Goal: Task Accomplishment & Management: Manage account settings

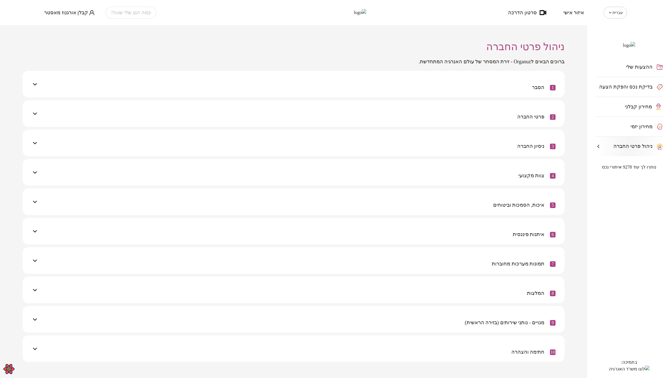
click at [65, 13] on span "קבלן אורגנוז מאסטר" at bounding box center [66, 13] width 44 height 6
click at [60, 25] on li "התנתק" at bounding box center [55, 23] width 23 height 10
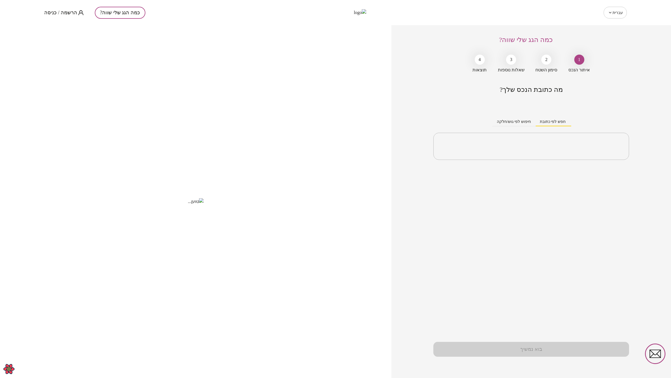
click at [487, 18] on div "עברית ** ​" at bounding box center [510, 13] width 233 height 12
click at [58, 16] on div "כמה הגג שלי שווה? הרשמה / כניסה" at bounding box center [160, 12] width 233 height 25
click at [59, 13] on span "הרשמה / כניסה" at bounding box center [60, 13] width 33 height 6
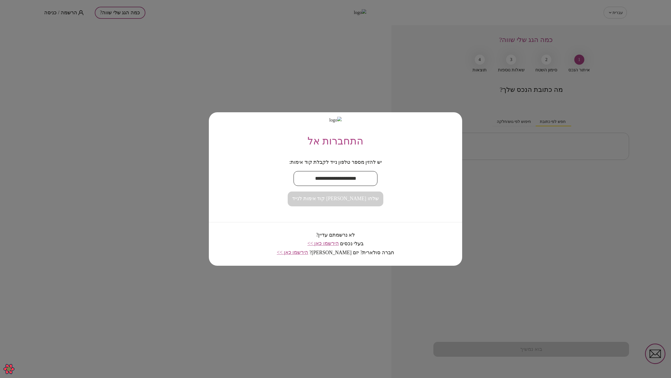
click at [330, 175] on input "text" at bounding box center [336, 178] width 84 height 17
type input "**********"
click at [342, 202] on button "שלחו לי קוד אימות לנייד" at bounding box center [335, 198] width 95 height 15
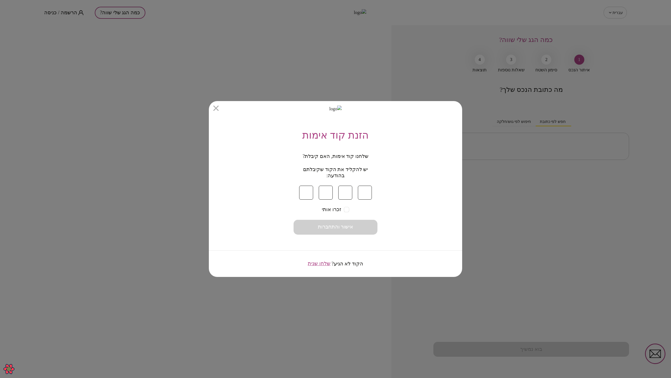
type input "*"
click at [358, 223] on button "אישור והתחברות" at bounding box center [336, 227] width 84 height 15
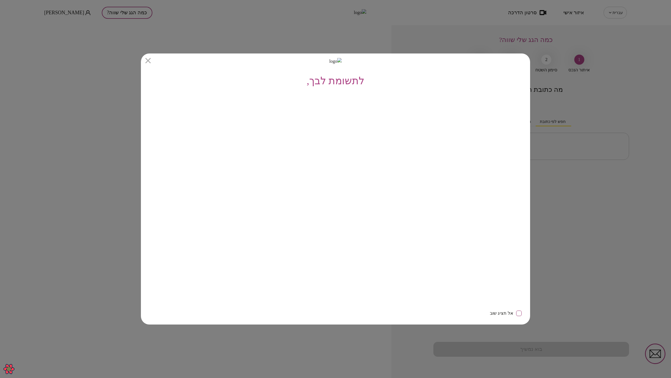
click at [147, 60] on icon "button" at bounding box center [147, 60] width 5 height 5
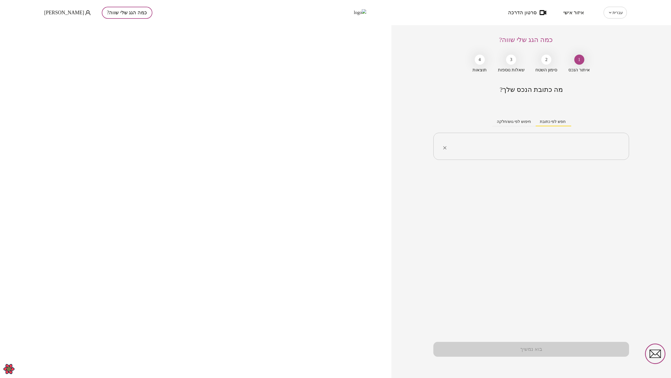
click at [539, 133] on div "​" at bounding box center [532, 146] width 196 height 27
click at [574, 172] on li "הר ציון 76 תל אביב-יפו" at bounding box center [531, 174] width 181 height 10
type input "**********"
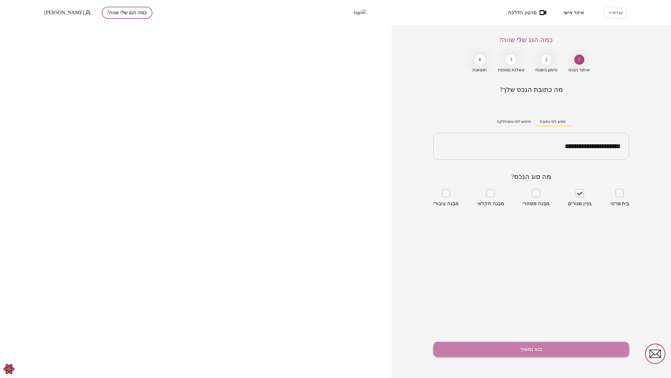
click at [555, 349] on button "בוא נמשיך" at bounding box center [532, 349] width 196 height 15
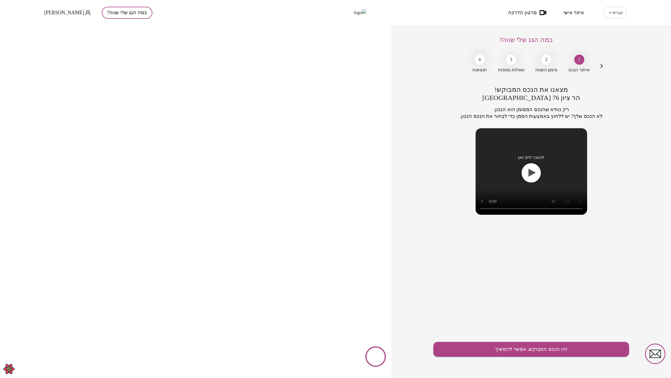
drag, startPoint x: 602, startPoint y: 65, endPoint x: 606, endPoint y: 80, distance: 15.6
click at [602, 65] on icon "button" at bounding box center [602, 66] width 7 height 7
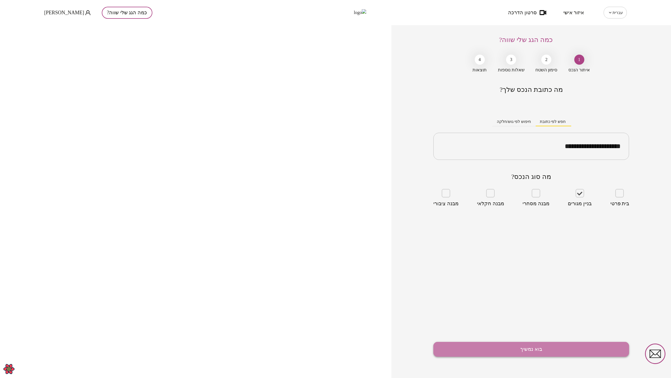
click at [562, 350] on button "בוא נמשיך" at bounding box center [532, 349] width 196 height 15
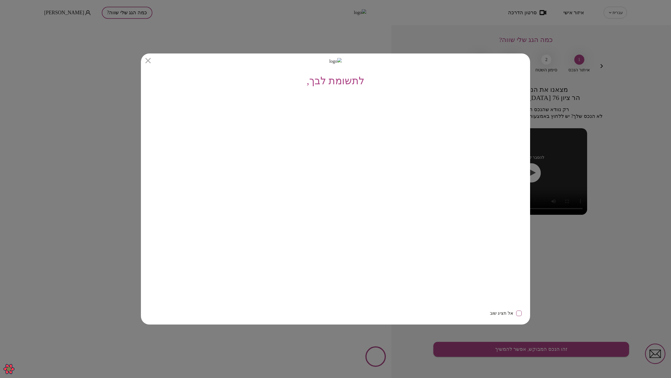
click at [148, 59] on icon "button" at bounding box center [147, 60] width 5 height 5
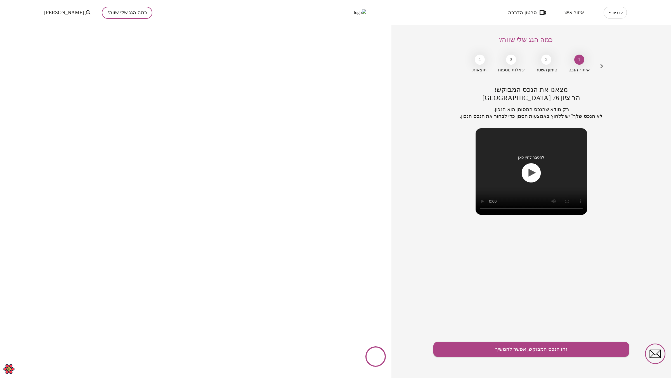
click at [572, 263] on div "מצאנו את הנכס המבוקש! הר ציון 76 תל אביב-יפו רק נוודא שהנכס המסומן הוא הנכון. ל…" at bounding box center [532, 232] width 196 height 292
click at [528, 13] on span "סרטון הדרכה" at bounding box center [522, 13] width 29 height 6
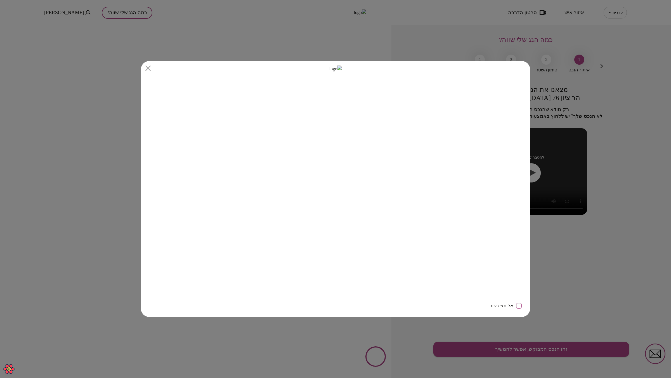
click at [148, 67] on icon "button" at bounding box center [147, 67] width 5 height 5
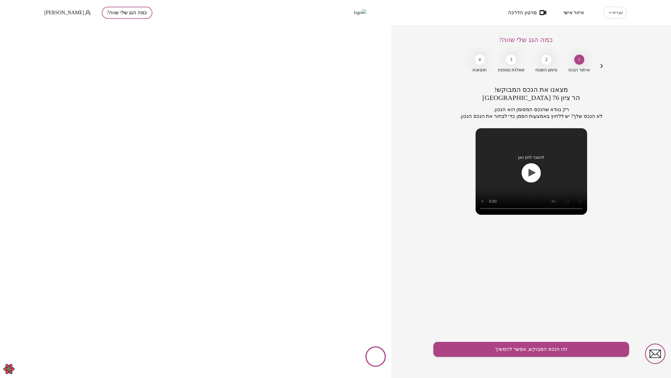
click at [579, 13] on span "איזור אישי" at bounding box center [574, 13] width 21 height 6
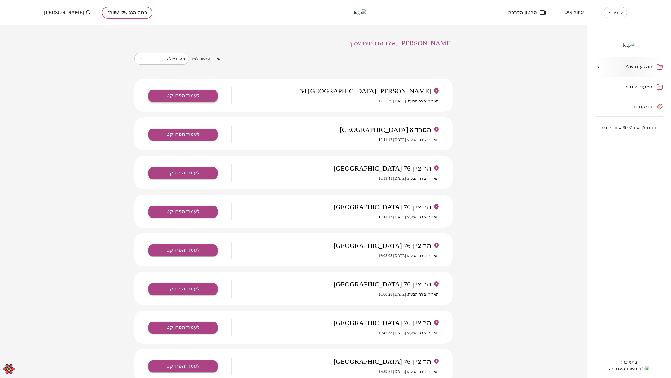
click at [205, 95] on button "לעמוד הפרויקט" at bounding box center [183, 96] width 69 height 12
click at [189, 171] on button "לעמוד הפרויקט" at bounding box center [183, 173] width 69 height 12
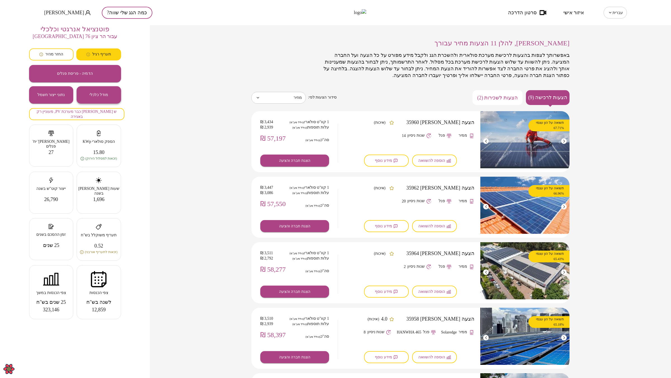
click at [105, 92] on button "מודל כלכלי" at bounding box center [99, 94] width 44 height 17
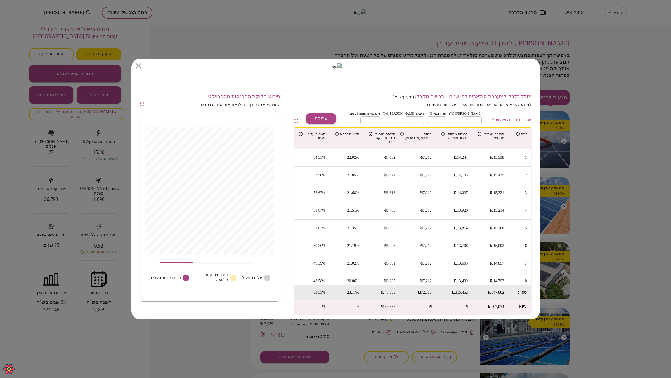
drag, startPoint x: 139, startPoint y: 68, endPoint x: 142, endPoint y: 74, distance: 6.8
click at [139, 67] on icon "button" at bounding box center [138, 65] width 5 height 5
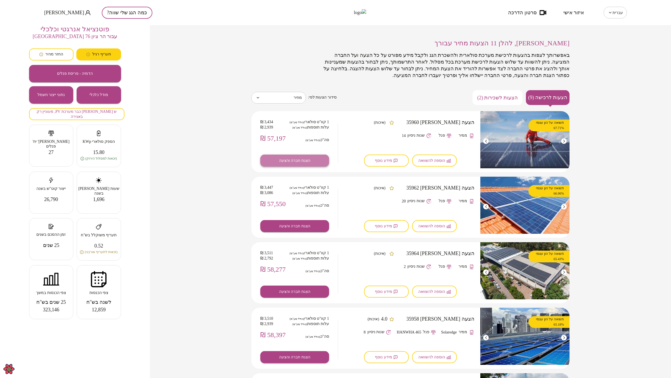
click at [300, 161] on span "הצגת חברה והצעה" at bounding box center [294, 160] width 31 height 5
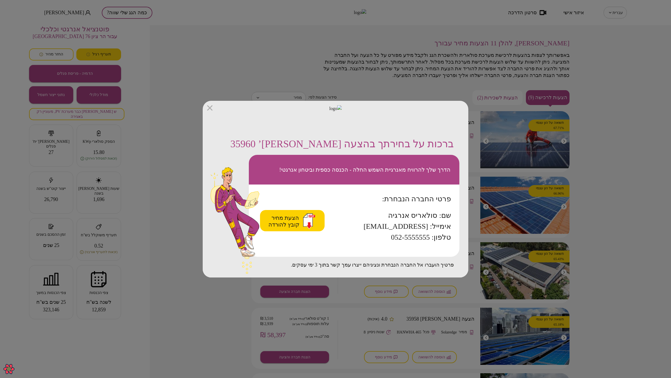
drag, startPoint x: 212, startPoint y: 107, endPoint x: 514, endPoint y: 71, distance: 304.3
click at [212, 107] on icon "button" at bounding box center [209, 107] width 5 height 5
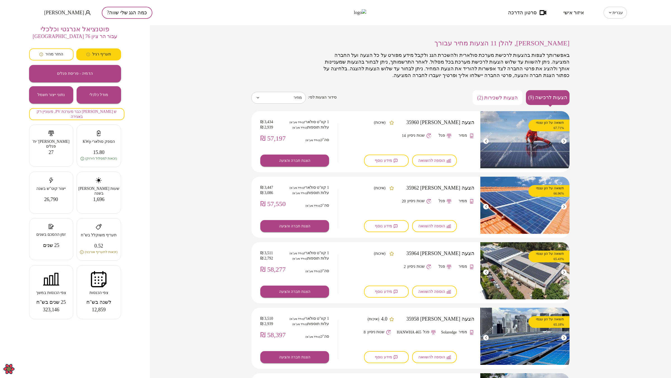
click at [531, 12] on span "סרטון הדרכה" at bounding box center [522, 13] width 29 height 6
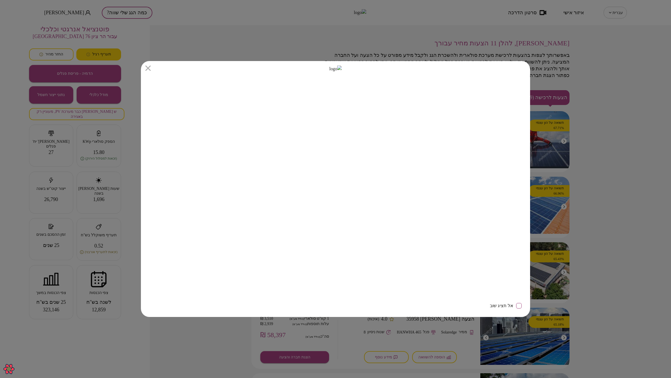
click at [147, 68] on icon "button" at bounding box center [147, 67] width 5 height 5
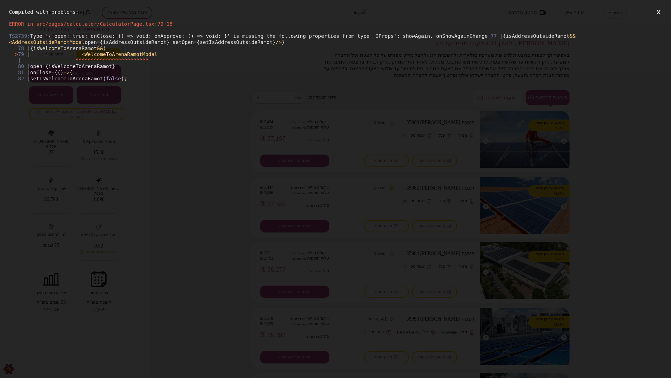
click at [659, 13] on button "X" at bounding box center [659, 12] width 7 height 7
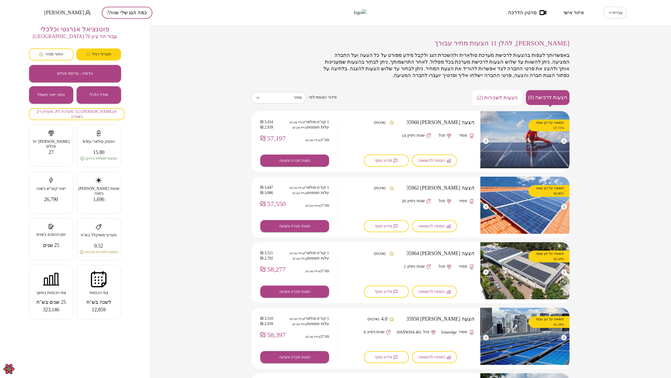
click at [345, 15] on img at bounding box center [336, 12] width 62 height 7
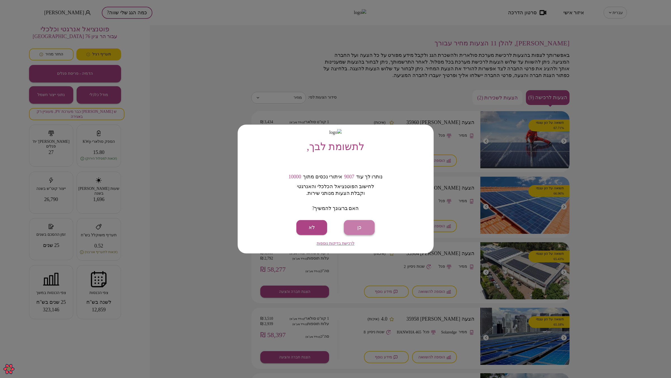
click at [358, 227] on button "כן" at bounding box center [359, 227] width 31 height 15
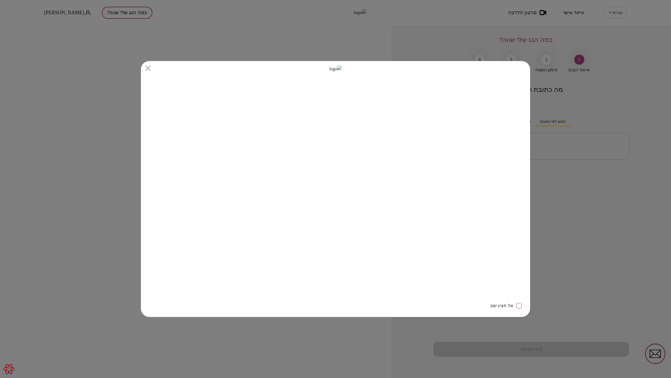
click at [147, 69] on icon "button" at bounding box center [147, 67] width 5 height 5
click at [148, 69] on icon "button" at bounding box center [147, 67] width 5 height 5
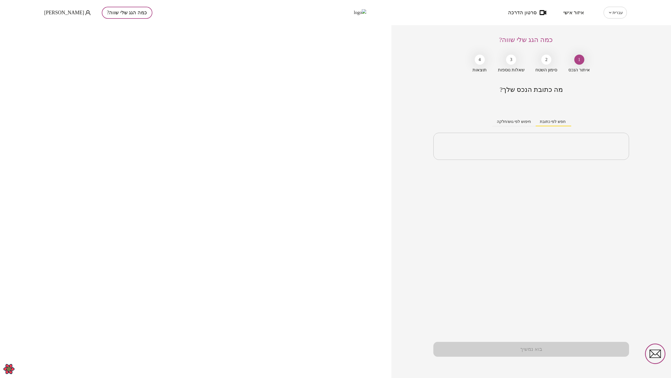
click at [546, 228] on div "מה כתובת הנכס שלך? חפש לפי כתובת חיפוש לפי גוש/חלקה ​ בוא נמשיך" at bounding box center [532, 232] width 196 height 292
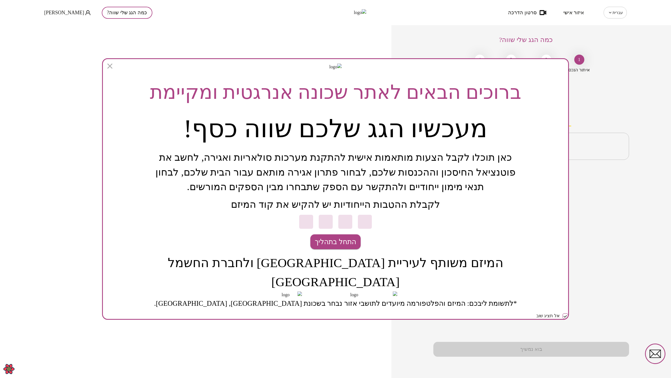
click at [500, 229] on div "התחל בתהליך" at bounding box center [335, 232] width 365 height 34
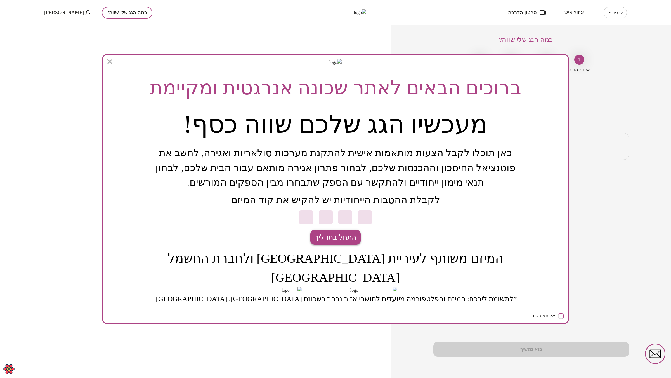
click at [332, 235] on span "התחל בתהליך" at bounding box center [335, 237] width 41 height 11
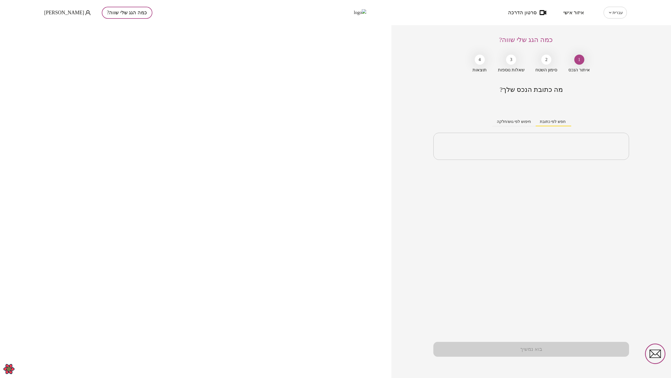
click at [539, 234] on div "מה כתובת הנכס שלך? חפש לפי כתובת חיפוש לפי גוש/חלקה ​ בוא נמשיך" at bounding box center [532, 232] width 196 height 292
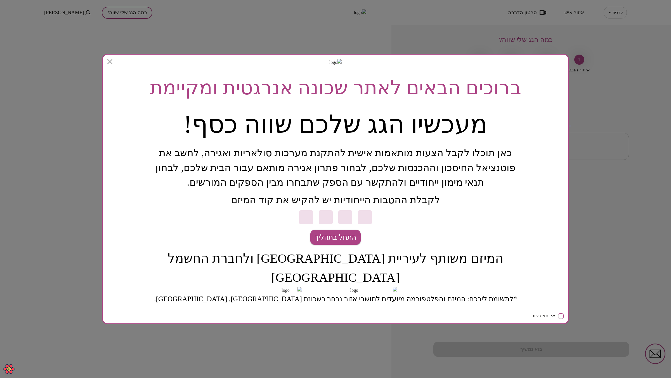
click at [109, 62] on icon "button" at bounding box center [109, 61] width 5 height 5
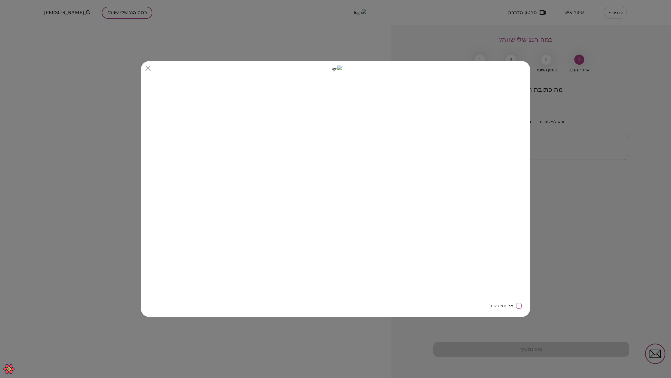
click at [148, 67] on icon "button" at bounding box center [147, 67] width 5 height 5
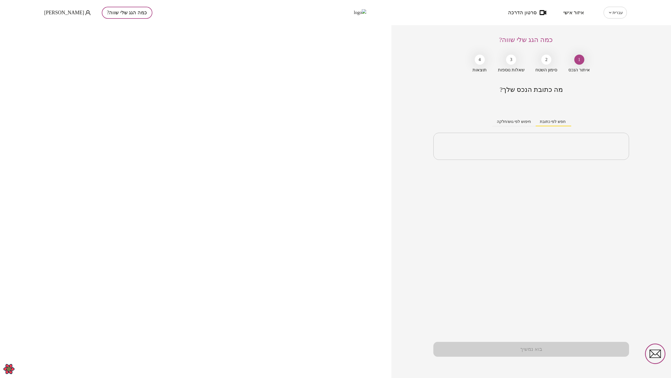
click at [595, 232] on div "מה כתובת הנכס שלך? חפש לפי כתובת חיפוש לפי גוש/חלקה ​ בוא נמשיך" at bounding box center [532, 232] width 196 height 292
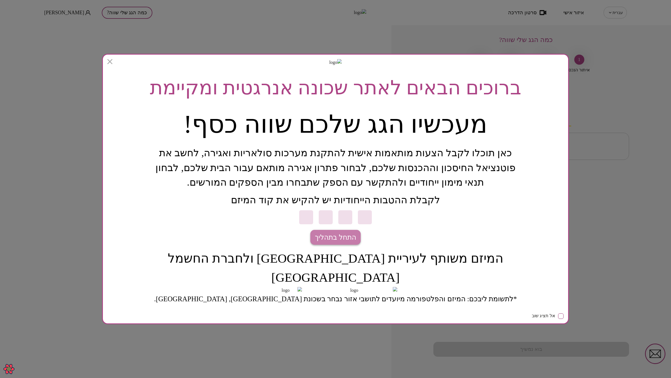
click at [345, 237] on span "התחל בתהליך" at bounding box center [335, 237] width 41 height 11
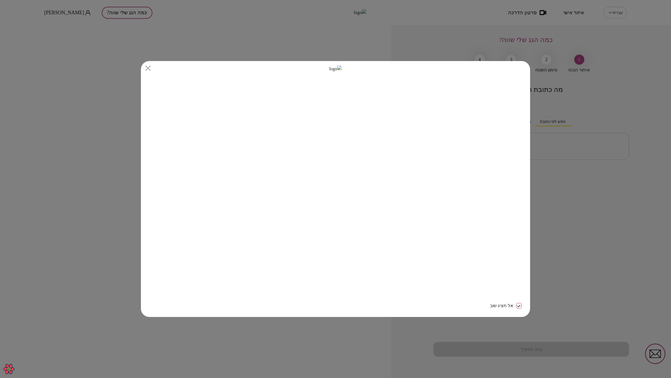
click at [148, 67] on icon "button" at bounding box center [147, 67] width 5 height 5
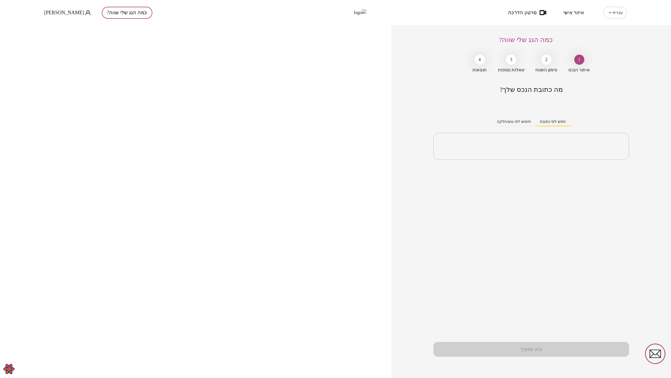
click at [519, 253] on div "מה כתובת הנכס שלך? חפש לפי כתובת חיפוש לפי גוש/חלקה ​ בוא נמשיך" at bounding box center [532, 232] width 196 height 292
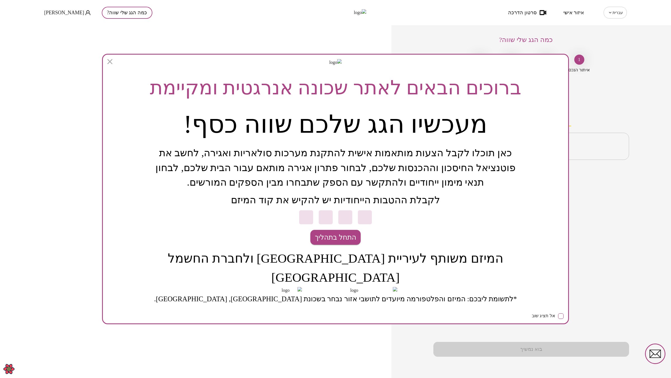
click at [111, 63] on icon "button" at bounding box center [109, 61] width 5 height 5
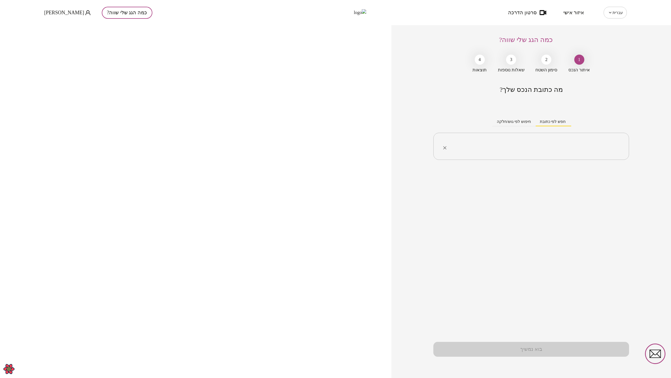
click at [532, 144] on input "text" at bounding box center [534, 146] width 178 height 14
click at [583, 176] on li "הר ציון 76 [GEOGRAPHIC_DATA]" at bounding box center [531, 174] width 181 height 10
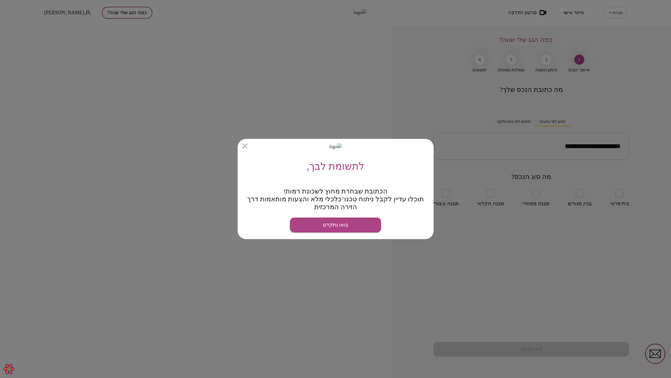
click at [245, 147] on icon "button" at bounding box center [244, 145] width 5 height 5
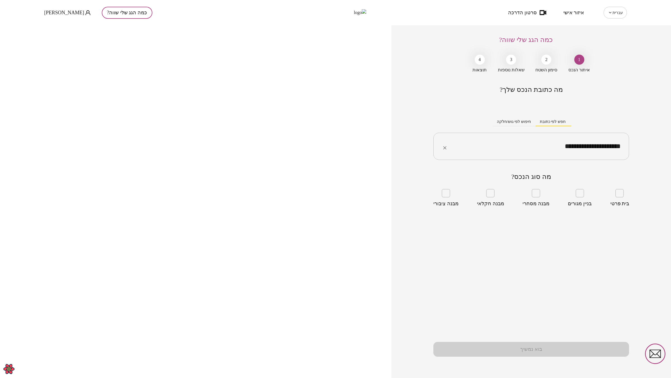
click at [588, 148] on input "**********" at bounding box center [534, 146] width 178 height 14
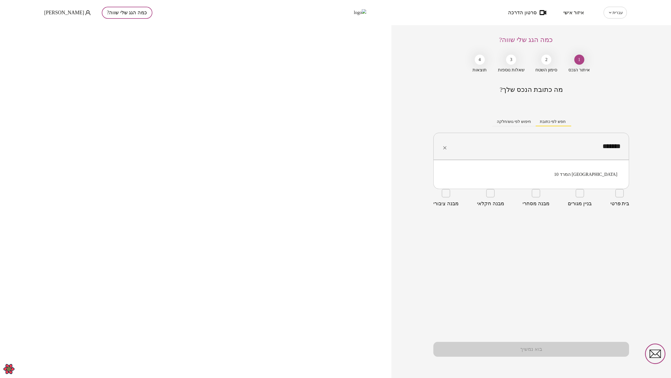
click at [605, 173] on li "המרד 10 [GEOGRAPHIC_DATA]" at bounding box center [531, 174] width 181 height 10
type input "**********"
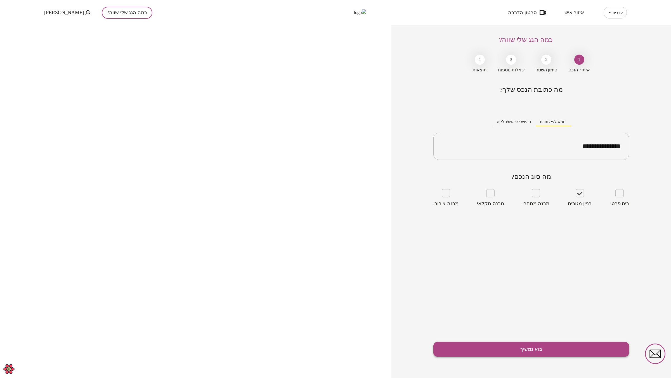
click at [565, 344] on button "בוא נמשיך" at bounding box center [532, 349] width 196 height 15
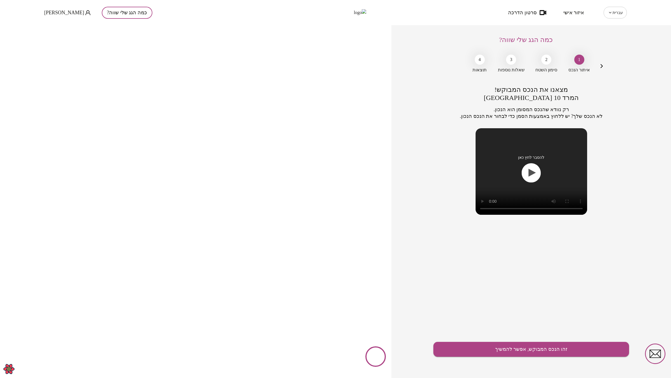
click at [603, 66] on icon "button" at bounding box center [602, 66] width 2 height 4
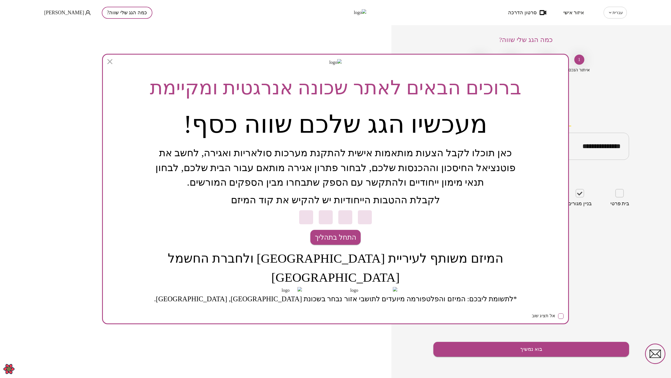
click at [109, 63] on icon "button" at bounding box center [109, 61] width 5 height 5
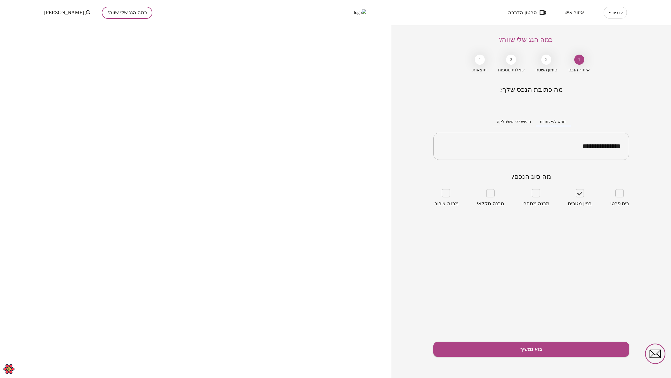
click at [638, 101] on div "**********" at bounding box center [532, 201] width 280 height 353
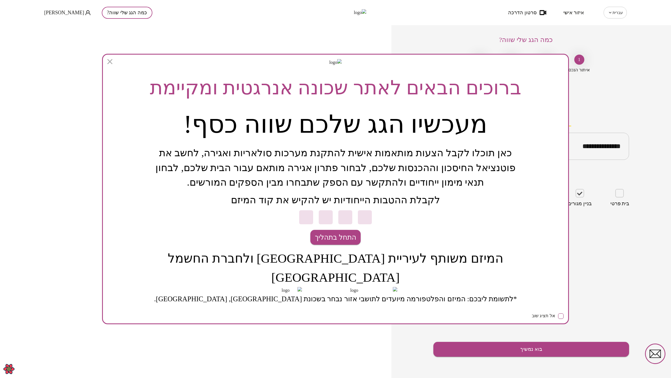
click at [109, 64] on icon "button" at bounding box center [109, 61] width 5 height 5
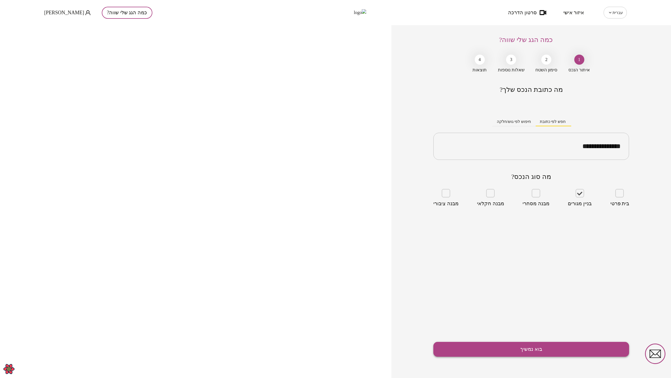
click at [546, 349] on button "בוא נמשיך" at bounding box center [532, 349] width 196 height 15
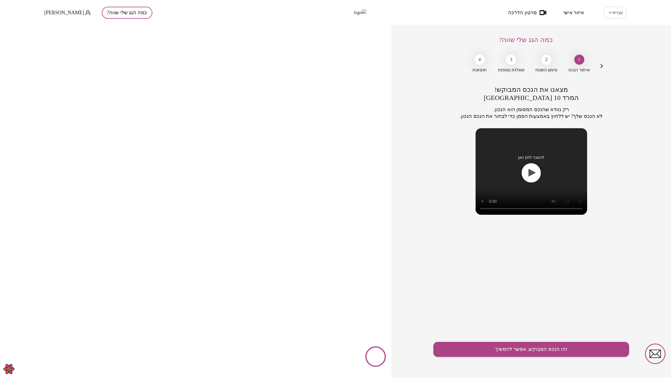
click at [603, 64] on icon "button" at bounding box center [602, 66] width 7 height 7
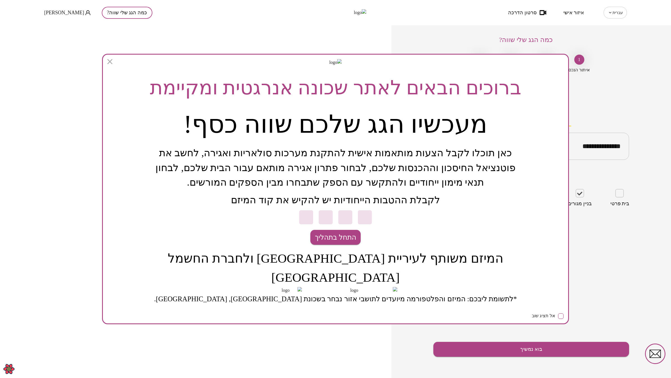
click at [111, 64] on icon "button" at bounding box center [109, 61] width 5 height 5
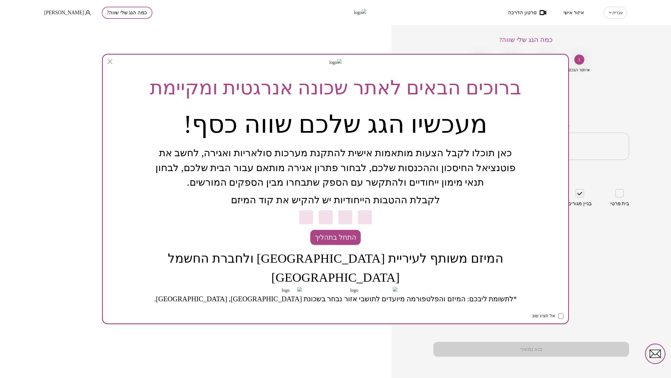
type input "**********"
click at [110, 63] on icon "button" at bounding box center [109, 61] width 5 height 5
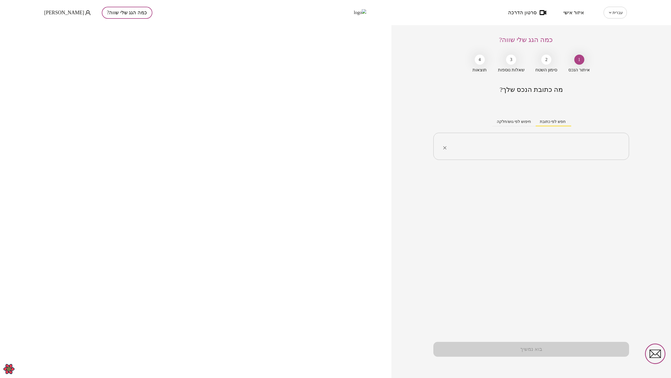
click at [570, 148] on input "text" at bounding box center [534, 146] width 178 height 14
click at [618, 176] on li "המרד 10 [GEOGRAPHIC_DATA]" at bounding box center [531, 174] width 181 height 10
type input "**********"
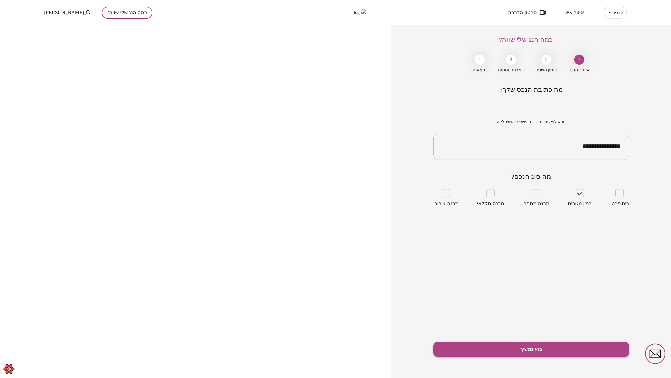
click at [553, 345] on button "בוא נמשיך" at bounding box center [532, 349] width 196 height 15
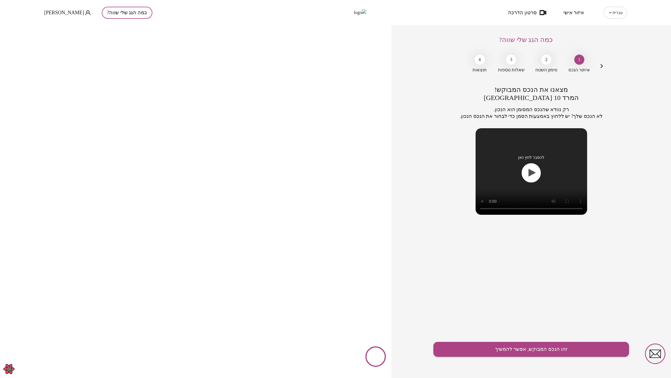
click at [602, 66] on icon "button" at bounding box center [602, 66] width 7 height 7
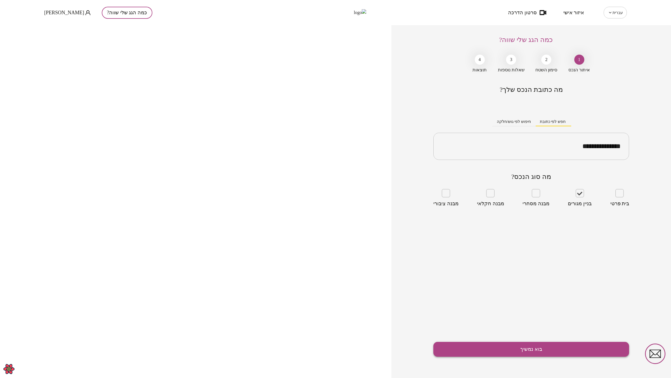
click at [538, 347] on button "בוא נמשיך" at bounding box center [532, 349] width 196 height 15
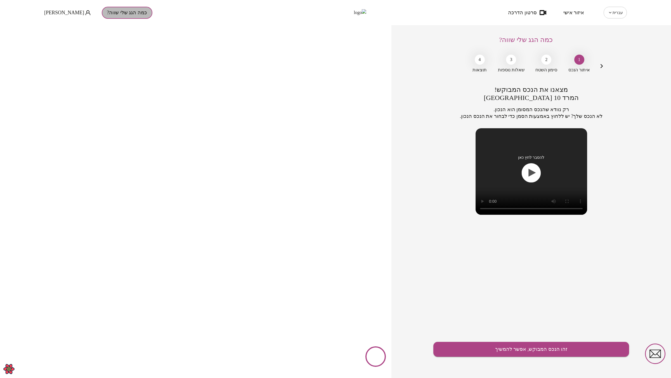
click at [127, 13] on button "כמה הגג שלי שווה?" at bounding box center [127, 13] width 51 height 12
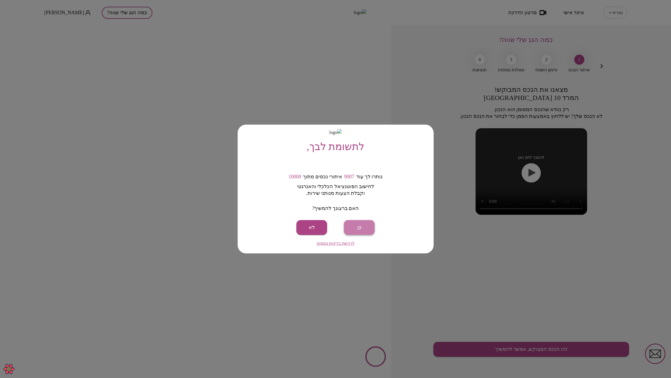
click at [366, 228] on button "כן" at bounding box center [359, 227] width 31 height 15
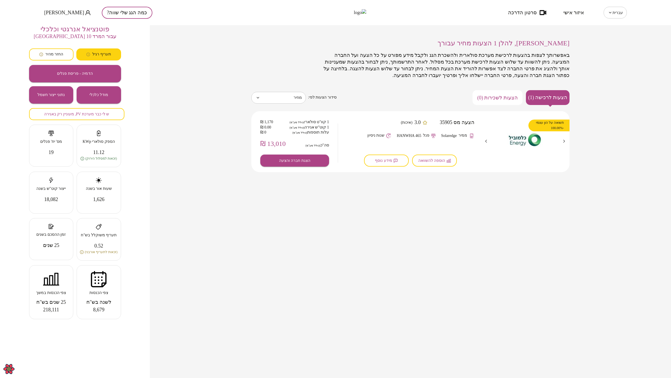
click at [125, 13] on button "כמה הגג שלי שווה?" at bounding box center [127, 13] width 51 height 12
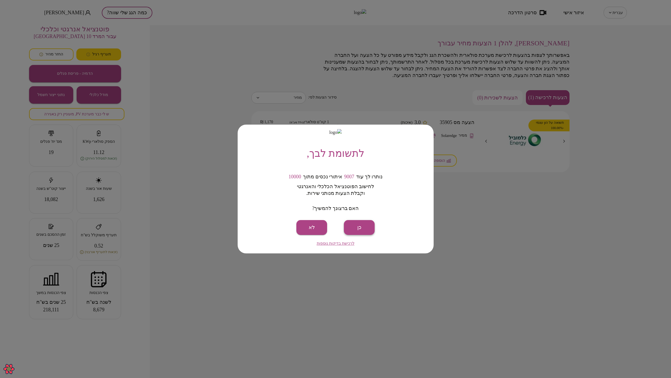
click at [361, 228] on button "כן" at bounding box center [359, 227] width 31 height 15
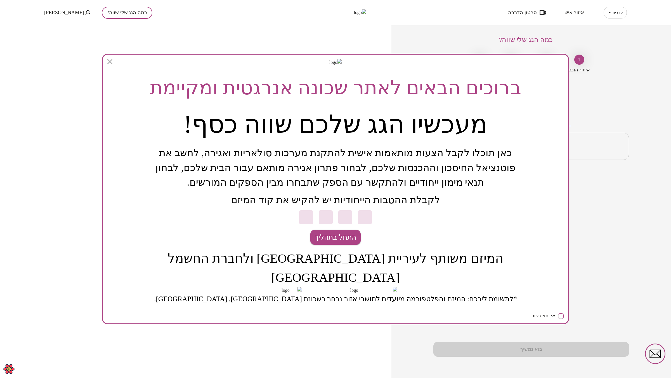
click at [223, 7] on div "ברוכים הבאים לאתר שכונה אנרגטית ומקיימת מעכשיו הגג שלכם שווה כסף! כאן תוכלו לקב…" at bounding box center [335, 189] width 671 height 378
click at [110, 62] on icon "button" at bounding box center [109, 61] width 5 height 5
click at [112, 63] on icon "button" at bounding box center [109, 61] width 5 height 5
click at [186, 39] on div "ברוכים הבאים לאתר שכונה אנרגטית ומקיימת מעכשיו הגג שלכם שווה כסף! כאן תוכלו לקב…" at bounding box center [335, 189] width 671 height 378
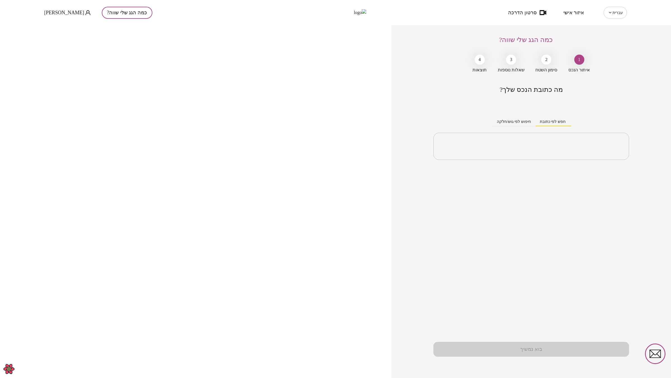
click at [576, 12] on span "איזור אישי" at bounding box center [574, 13] width 21 height 6
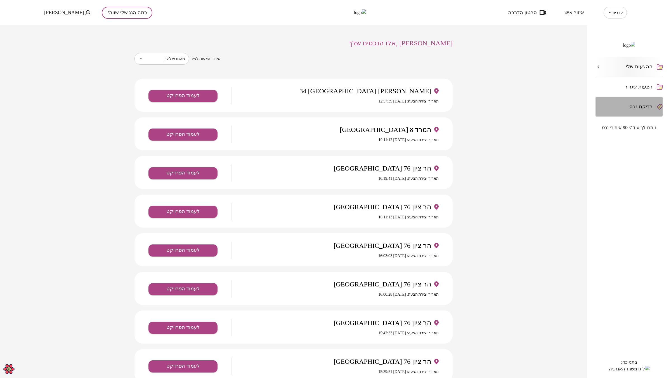
click at [634, 109] on span "בדיקת נכס" at bounding box center [641, 107] width 23 height 6
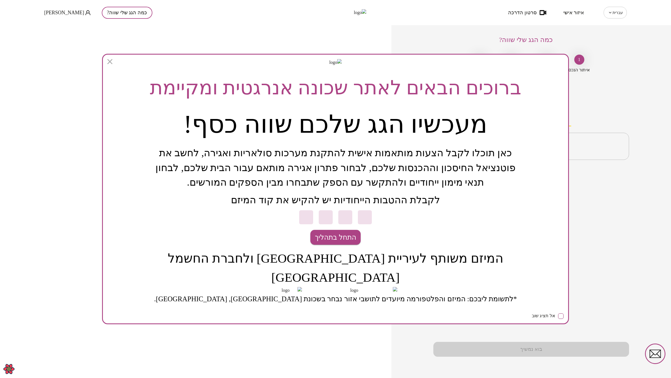
drag, startPoint x: 112, startPoint y: 62, endPoint x: 122, endPoint y: 66, distance: 10.9
click at [112, 64] on icon "button" at bounding box center [109, 61] width 5 height 5
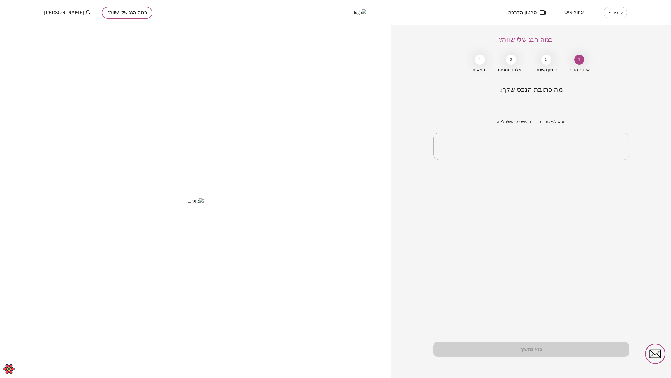
click at [574, 13] on span "איזור אישי" at bounding box center [574, 13] width 21 height 6
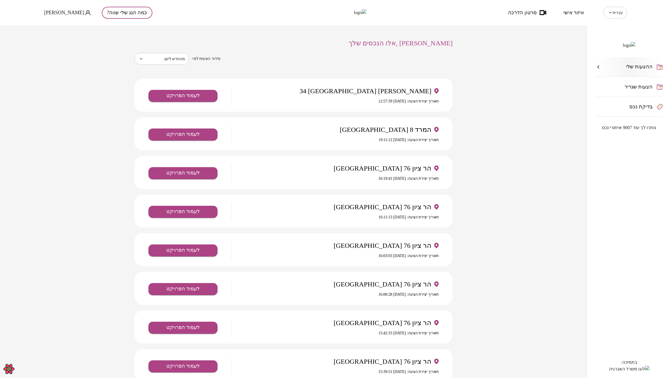
click at [627, 226] on div "ההצעות שלי הצעות שגריר בדיקת נכס נותרו לך עוד 9007 איתורי נכס בתמיכה:" at bounding box center [630, 201] width 84 height 353
click at [108, 10] on button "כמה הגג שלי שווה?" at bounding box center [127, 13] width 51 height 12
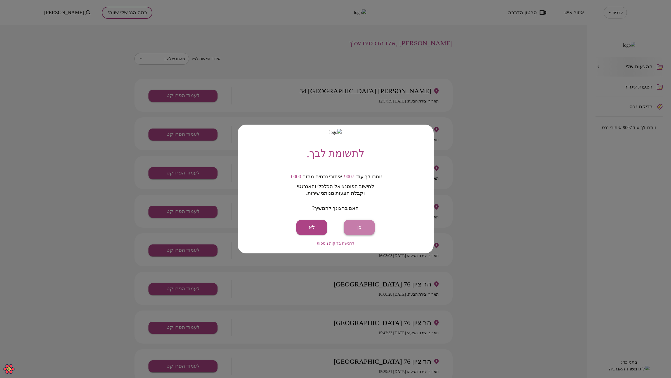
click at [359, 228] on button "כן" at bounding box center [359, 227] width 31 height 15
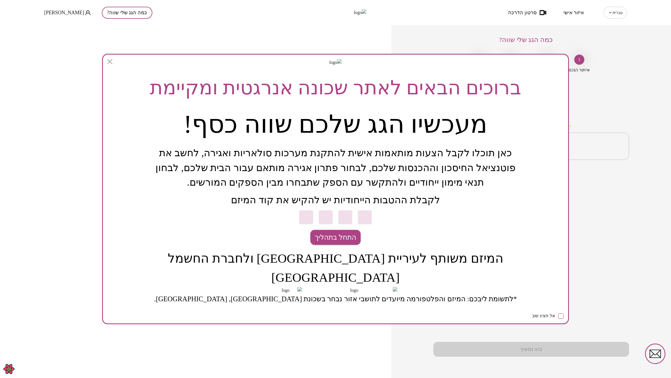
click at [112, 63] on icon "button" at bounding box center [109, 61] width 5 height 5
click at [351, 238] on span "התחל בתהליך" at bounding box center [335, 237] width 41 height 11
click at [344, 239] on span "התחל בתהליך" at bounding box center [335, 237] width 41 height 11
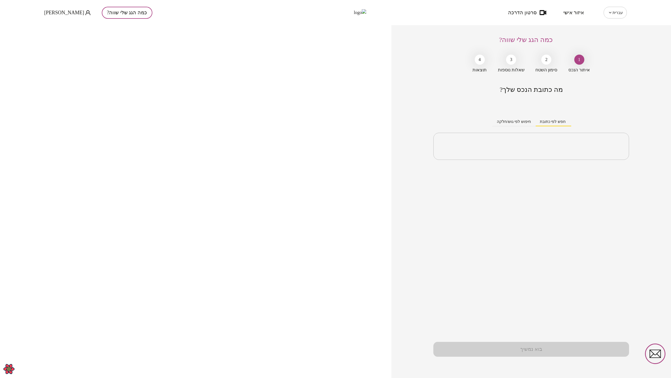
drag, startPoint x: 28, startPoint y: 7, endPoint x: 35, endPoint y: 4, distance: 7.3
click at [28, 7] on div "עברית ** ​ איזור אישי סרטון הדרכה כמה הגג שלי שווה? [PERSON_NAME]" at bounding box center [335, 12] width 671 height 25
click at [59, 10] on span "[PERSON_NAME]" at bounding box center [64, 13] width 40 height 6
click at [58, 22] on li "התנתק" at bounding box center [55, 23] width 23 height 10
click at [58, 12] on span "הרשמה / כניסה" at bounding box center [60, 13] width 33 height 6
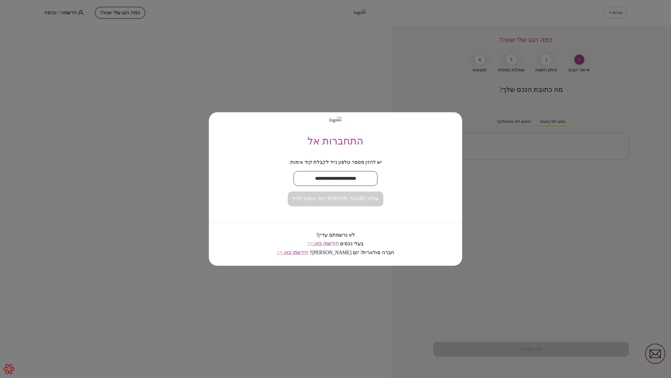
click at [346, 175] on input "text" at bounding box center [336, 178] width 84 height 17
paste input "**********"
type input "**********"
click at [355, 205] on button "שלחו [PERSON_NAME] קוד אימות לנייד" at bounding box center [335, 198] width 95 height 15
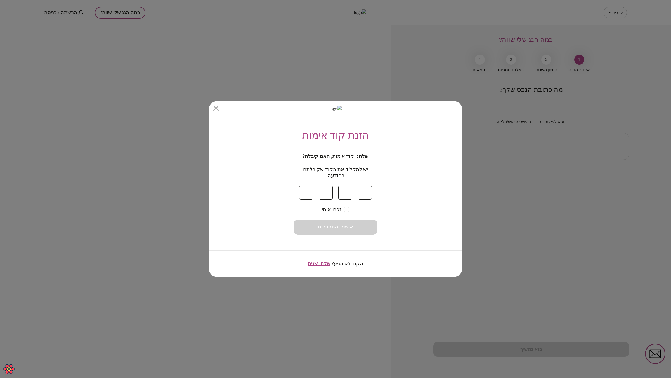
type input "*"
click at [358, 227] on button "אישור והתחברות" at bounding box center [336, 227] width 84 height 15
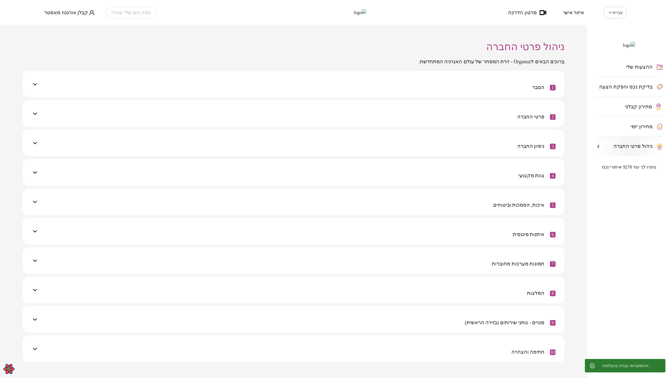
click at [632, 109] on span "מחירון קבלני" at bounding box center [638, 107] width 27 height 6
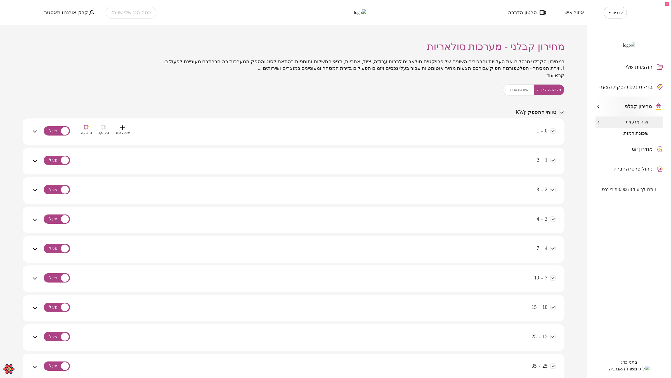
click at [477, 125] on div "0 - 1 שכפל טווח העתקה הדבקה" at bounding box center [297, 131] width 518 height 27
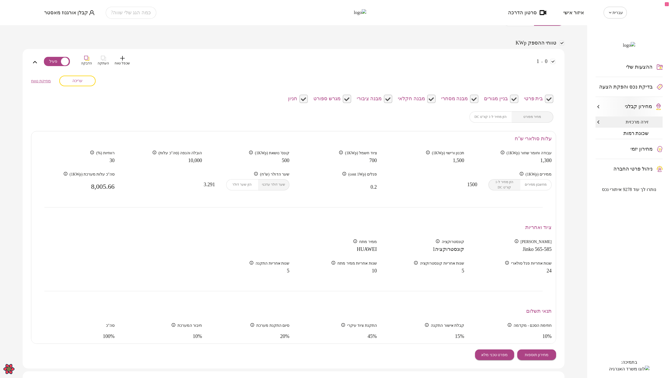
scroll to position [70, 0]
click at [82, 79] on span "עריכה" at bounding box center [77, 80] width 10 height 5
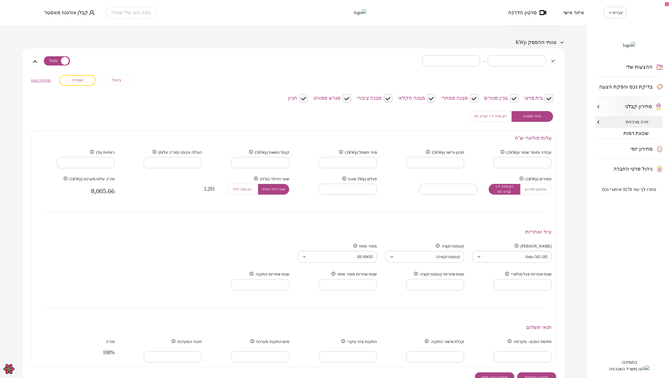
type input "****"
click at [419, 187] on input "****" at bounding box center [448, 189] width 58 height 17
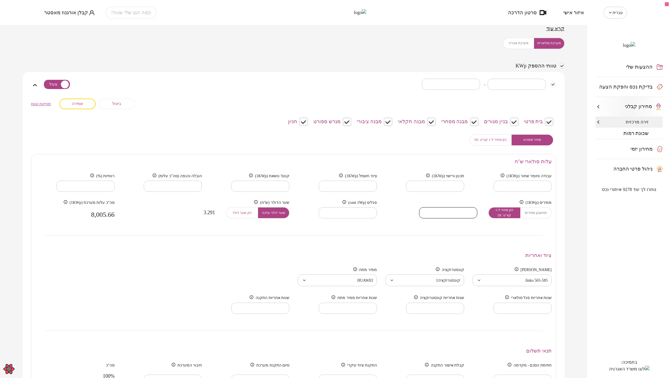
scroll to position [35, 0]
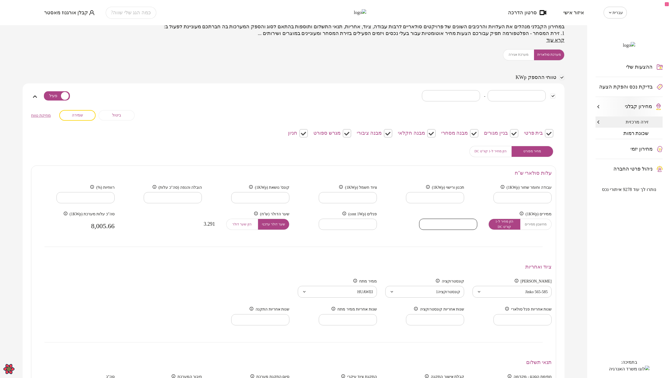
click at [442, 250] on div "**********" at bounding box center [293, 283] width 525 height 236
click at [520, 53] on div "מערכת סולארית מערכת אגירה" at bounding box center [534, 54] width 62 height 11
click at [521, 55] on div "מערכת סולארית מערכת אגירה" at bounding box center [534, 54] width 62 height 11
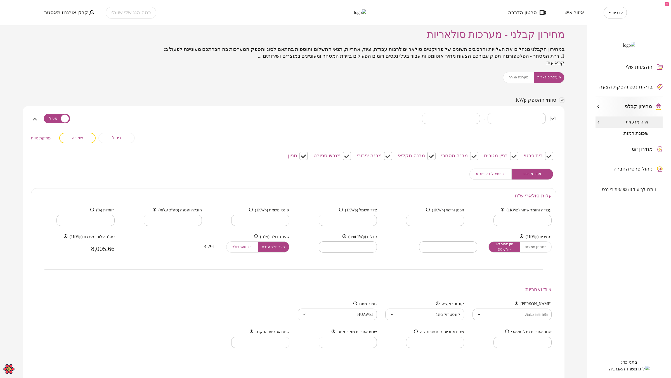
scroll to position [0, 0]
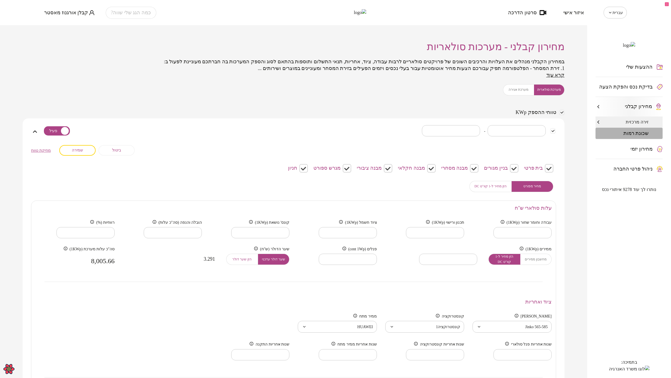
click at [636, 136] on span "שכונת רמות" at bounding box center [636, 133] width 25 height 6
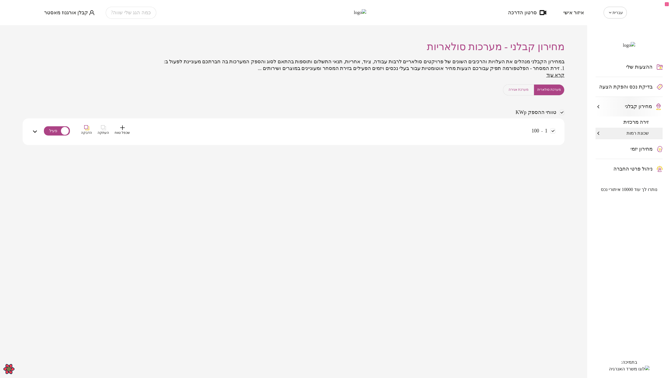
click at [490, 130] on div "1 - 100 שכפל טווח העתקה הדבקה" at bounding box center [297, 135] width 518 height 20
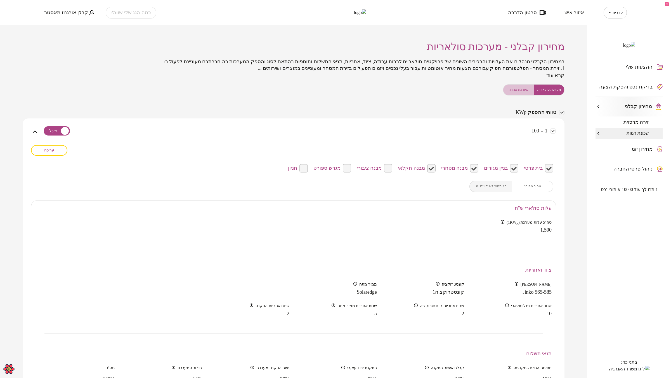
click at [518, 88] on span "מערכת אגירה" at bounding box center [519, 89] width 20 height 5
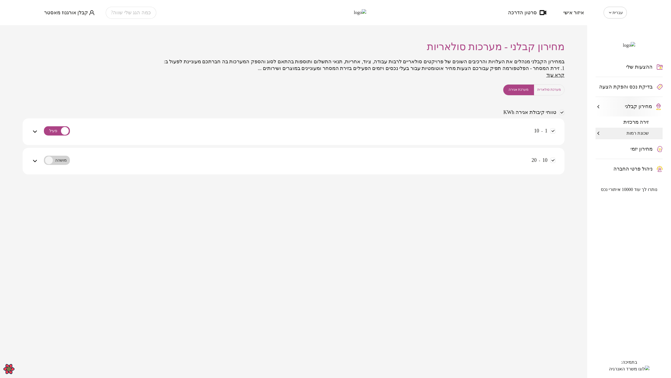
click at [486, 135] on div "1 - 10" at bounding box center [297, 135] width 518 height 20
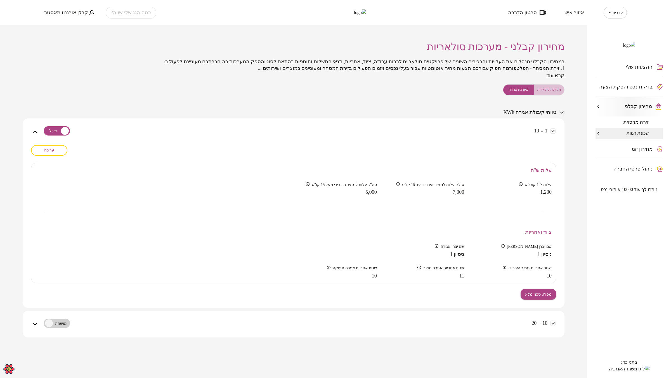
click at [553, 92] on span "מערכת סולארית" at bounding box center [550, 89] width 24 height 5
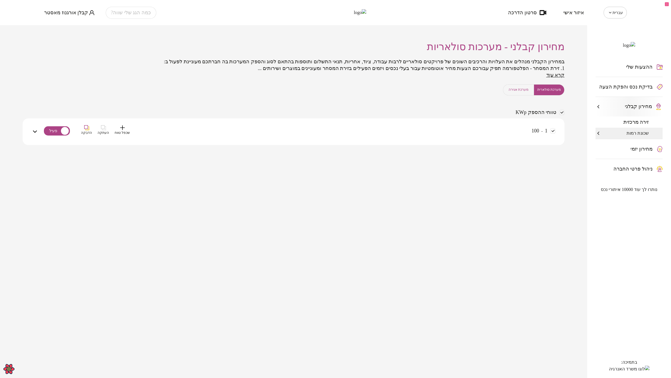
click at [484, 125] on div "1 - 100 שכפל טווח העתקה הדבקה" at bounding box center [297, 135] width 518 height 20
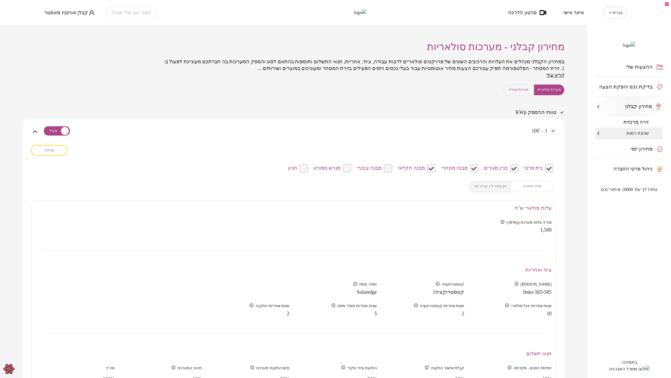
click at [51, 151] on span "עריכה" at bounding box center [49, 150] width 10 height 5
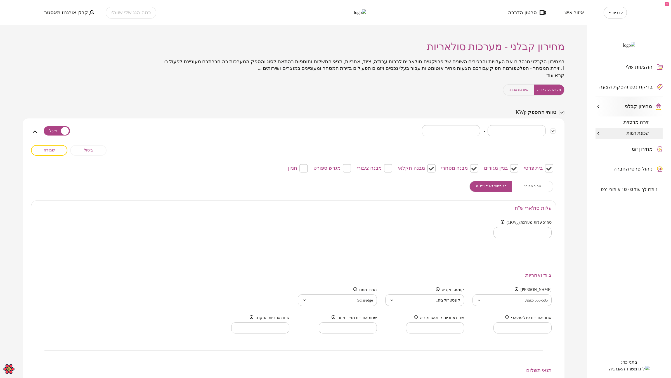
type input "****"
click at [494, 230] on input "****" at bounding box center [523, 232] width 58 height 17
click at [40, 149] on button "שמירה" at bounding box center [49, 150] width 36 height 11
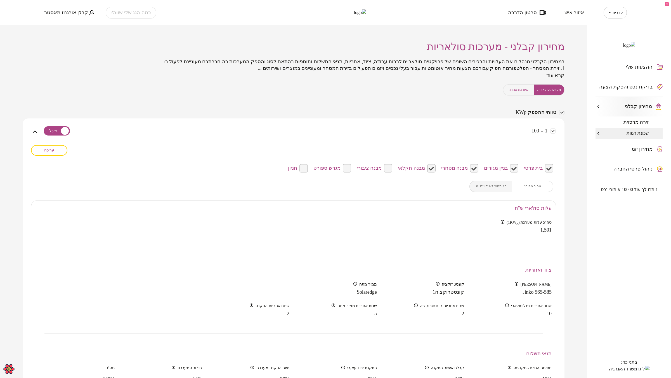
click at [46, 148] on span "עריכה" at bounding box center [49, 150] width 10 height 5
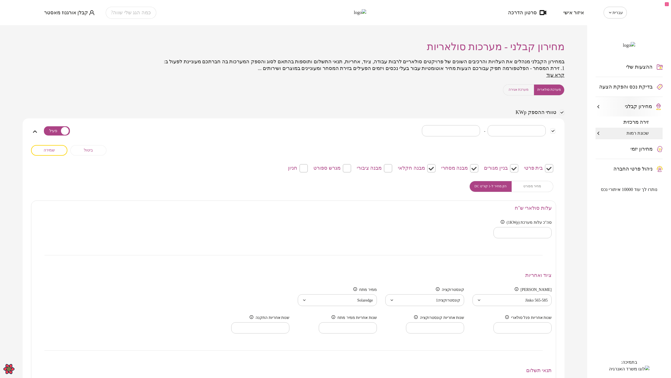
click at [537, 185] on div "מחיר מפורט הזן מחיר ל-1 קוו"ט DC" at bounding box center [512, 186] width 84 height 11
click at [642, 125] on span "זירה מרכזית" at bounding box center [636, 122] width 25 height 6
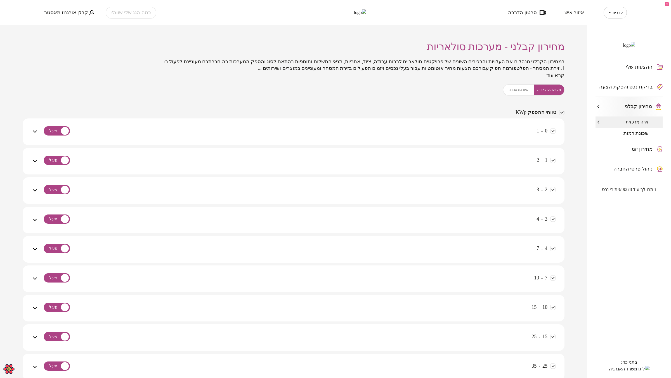
click at [457, 118] on div "0 - 1" at bounding box center [297, 131] width 518 height 27
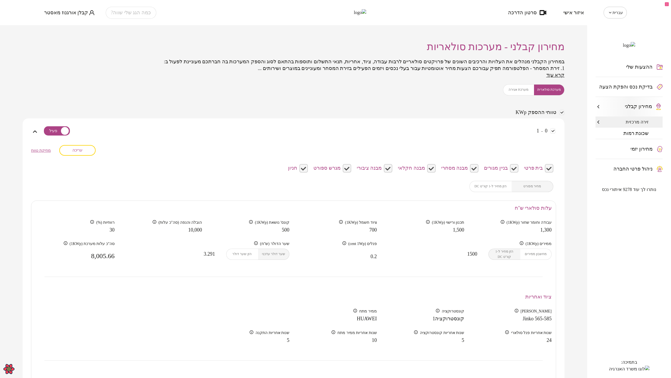
click at [519, 88] on div "מערכת סולארית מערכת אגירה" at bounding box center [534, 89] width 62 height 11
click at [556, 88] on span "מערכת סולארית" at bounding box center [550, 89] width 24 height 5
click at [81, 149] on span "עריכה" at bounding box center [77, 150] width 10 height 5
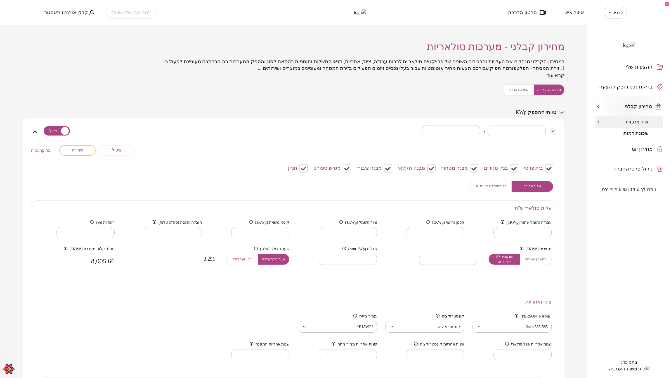
type input "****"
click at [420, 256] on input "****" at bounding box center [448, 259] width 58 height 17
click at [76, 148] on span "שמירה" at bounding box center [77, 150] width 11 height 5
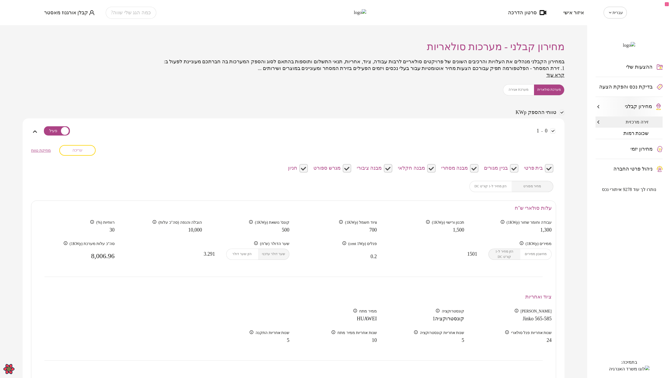
click at [86, 152] on button "עריכה" at bounding box center [77, 150] width 36 height 11
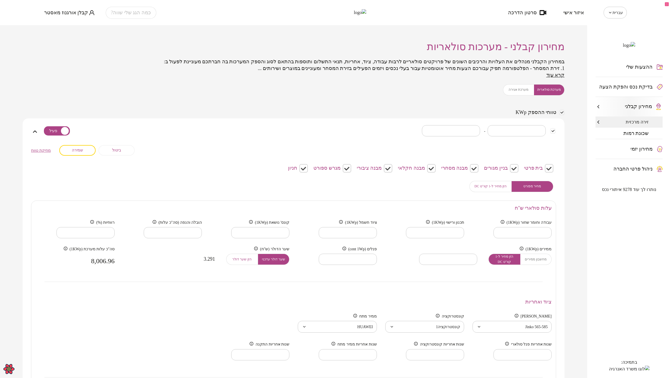
click at [488, 188] on span "הזן מחיר ל-1 קוו"ט DC" at bounding box center [491, 186] width 32 height 5
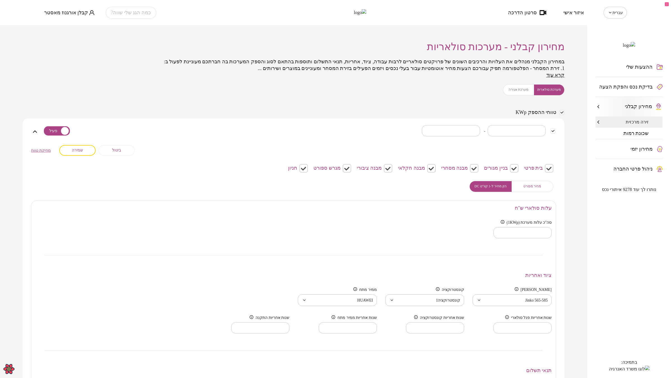
type input "***"
click at [494, 230] on input "***" at bounding box center [523, 232] width 58 height 17
click at [82, 150] on span "שמירה" at bounding box center [77, 150] width 11 height 5
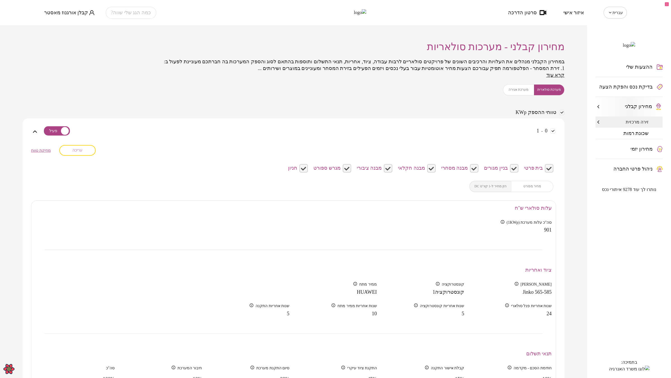
click at [73, 148] on button "עריכה" at bounding box center [77, 150] width 36 height 11
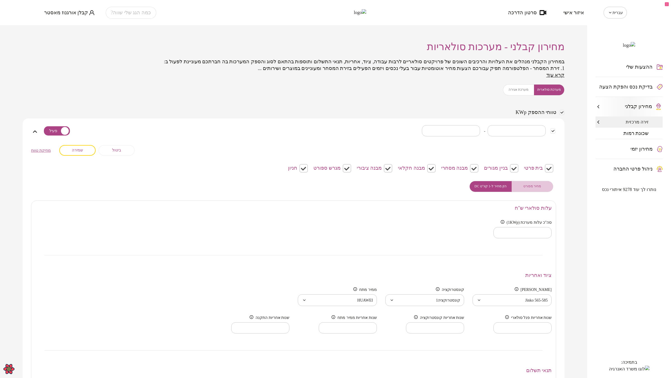
click at [537, 185] on span "מחיר מפורט" at bounding box center [533, 186] width 18 height 5
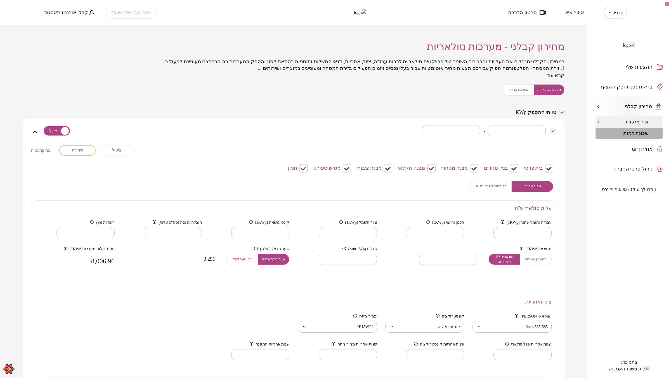
click at [636, 136] on span "שכונת רמות" at bounding box center [636, 133] width 25 height 6
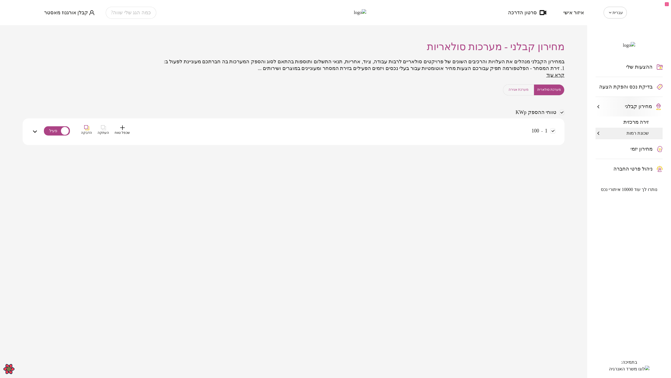
click at [452, 126] on div "1 - 100 שכפל טווח העתקה הדבקה" at bounding box center [297, 135] width 518 height 20
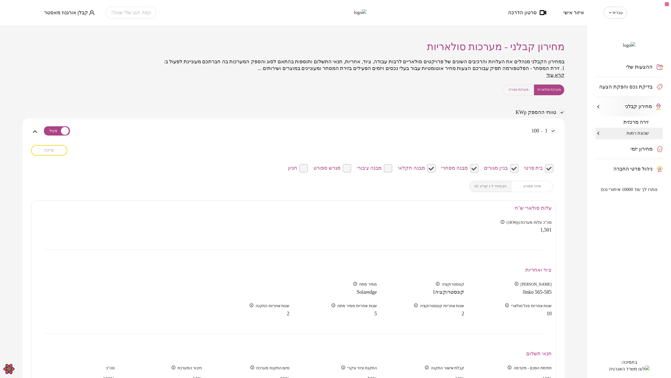
click at [53, 154] on button "עריכה" at bounding box center [49, 150] width 36 height 11
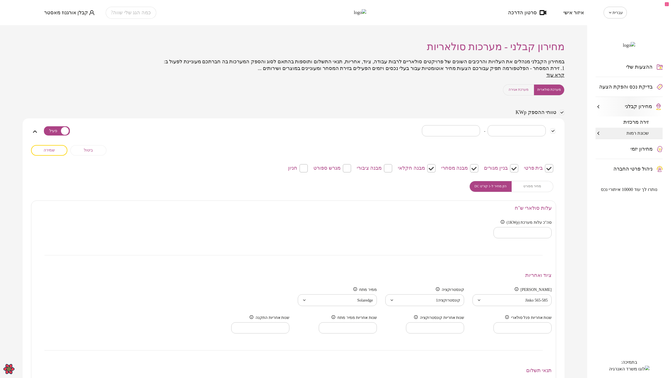
type input "****"
click at [494, 229] on input "****" at bounding box center [523, 232] width 58 height 17
drag, startPoint x: 45, startPoint y: 148, endPoint x: 130, endPoint y: 178, distance: 90.6
click at [49, 149] on span "שמירה" at bounding box center [49, 150] width 11 height 5
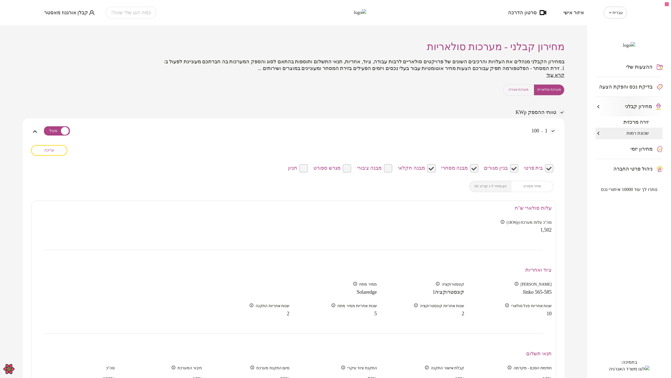
click at [53, 152] on span "עריכה" at bounding box center [49, 150] width 10 height 5
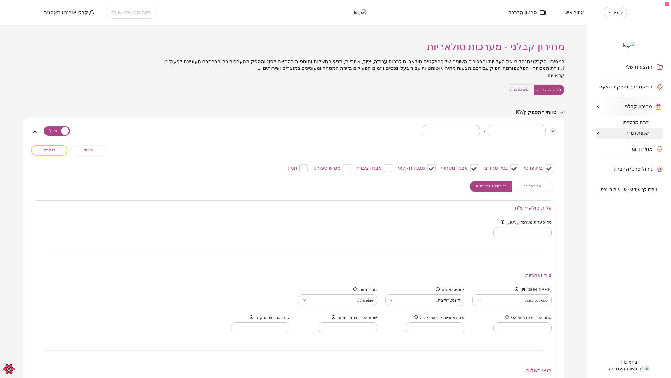
click at [535, 185] on div "מחיר מפורט הזן מחיר ל-1 קוו"ט DC" at bounding box center [512, 186] width 84 height 11
drag, startPoint x: 494, startPoint y: 230, endPoint x: 486, endPoint y: 252, distance: 23.2
click at [494, 230] on input "****" at bounding box center [523, 232] width 58 height 17
click at [494, 233] on input "****" at bounding box center [523, 232] width 58 height 17
type input "****"
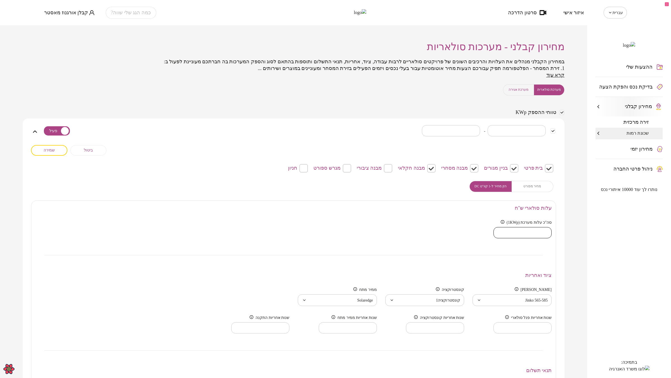
click at [494, 230] on input "****" at bounding box center [523, 232] width 58 height 17
click at [51, 149] on span "שמירה" at bounding box center [49, 150] width 11 height 5
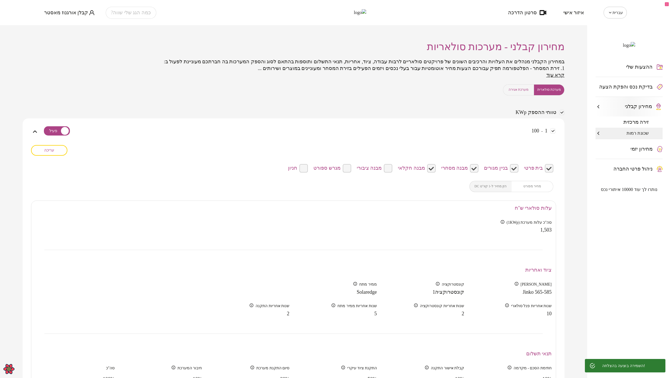
click at [420, 234] on div "סה"כ עלות מערכת (1KWp) 1,503" at bounding box center [293, 227] width 525 height 22
click at [367, 126] on div "1 - 100 שכפל טווח העתקה הדבקה" at bounding box center [297, 135] width 518 height 20
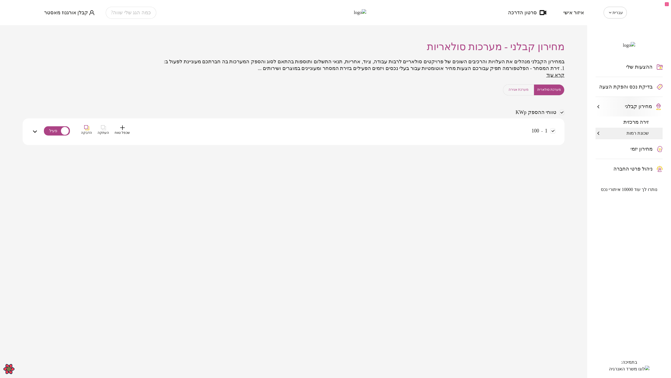
click at [367, 126] on div "1 - 100 שכפל טווח העתקה הדבקה" at bounding box center [297, 135] width 518 height 20
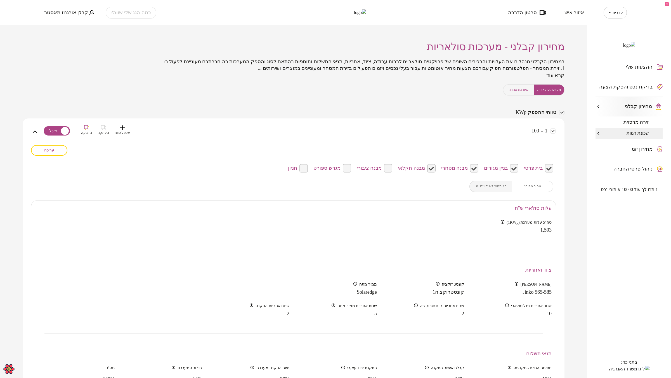
click at [219, 126] on div "1 - 100 שכפל טווח העתקה הדבקה" at bounding box center [297, 135] width 518 height 20
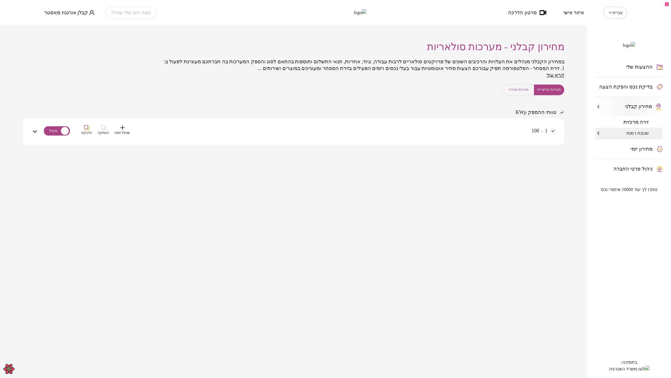
click at [396, 135] on div "1 - 100 שכפל טווח העתקה הדבקה" at bounding box center [297, 135] width 518 height 20
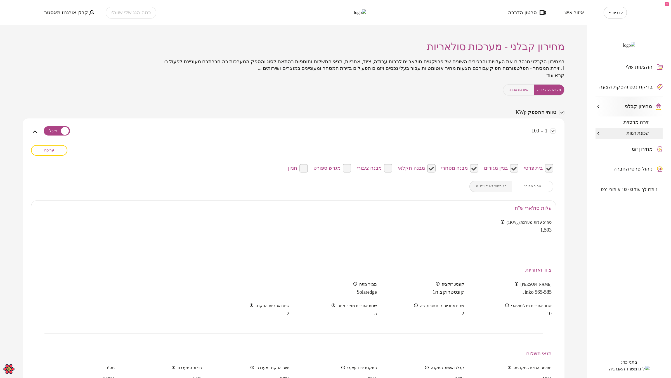
click at [623, 289] on div "ההצעות שלי בדיקת נכס והפקת הצעה מחירון קבלני זירה מרכזית שכונת רמות מחירון יזמי…" at bounding box center [630, 201] width 84 height 353
click at [633, 159] on div "מחירון יזמי" at bounding box center [629, 149] width 67 height 20
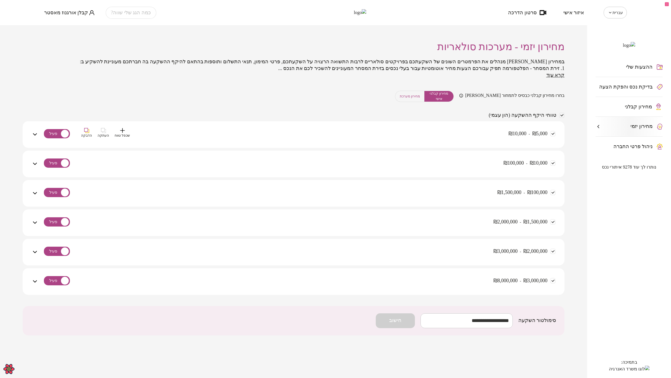
click at [466, 131] on div "₪ 5,000 - ₪ 10,000 שכפל טווח העתקה הדבקה" at bounding box center [297, 138] width 518 height 20
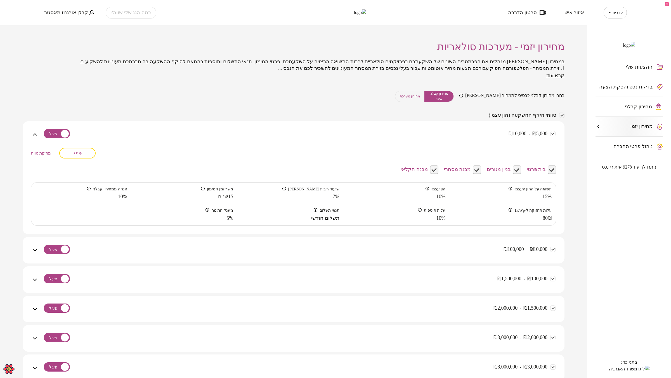
click at [78, 153] on span "עריכה" at bounding box center [77, 153] width 10 height 5
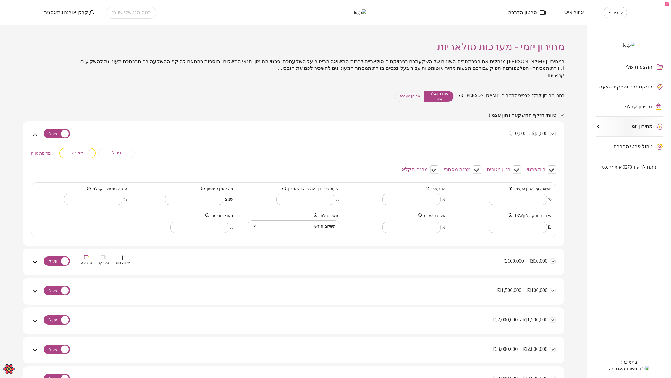
click at [412, 262] on div "₪ 10,000 - ₪ 100,000 שכפל טווח העתקה הדבקה" at bounding box center [297, 265] width 518 height 20
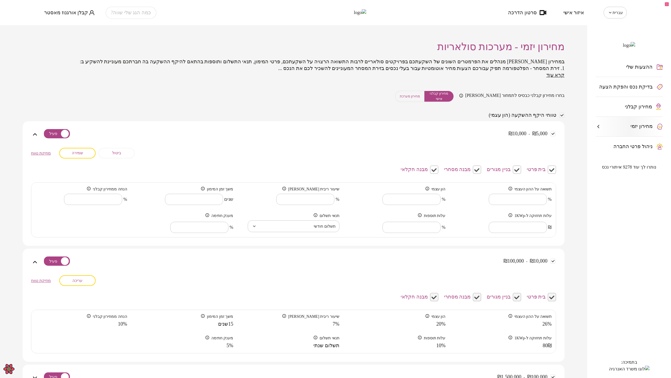
click at [420, 95] on span "מחירון מערכת" at bounding box center [410, 96] width 20 height 5
click at [636, 109] on span "מחירון קבלני" at bounding box center [638, 107] width 27 height 6
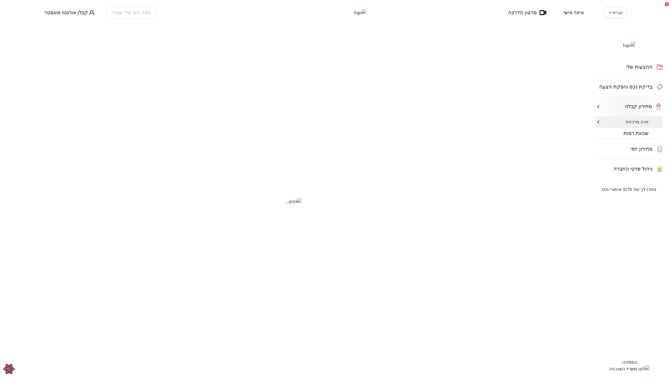
click at [619, 244] on div "ההצעות שלי בדיקת נכס והפקת הצעה מחירון קבלני זירה מרכזית שכונת רמות מחירון יזמי…" at bounding box center [630, 201] width 84 height 353
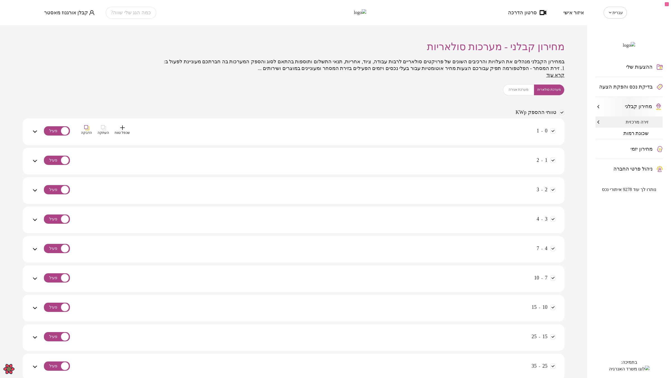
click at [400, 128] on div "0 - 1 שכפל טווח העתקה הדבקה" at bounding box center [297, 135] width 518 height 20
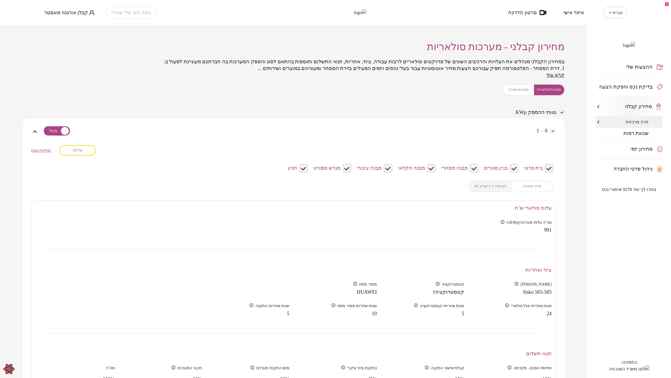
click at [86, 148] on button "עריכה" at bounding box center [77, 150] width 36 height 11
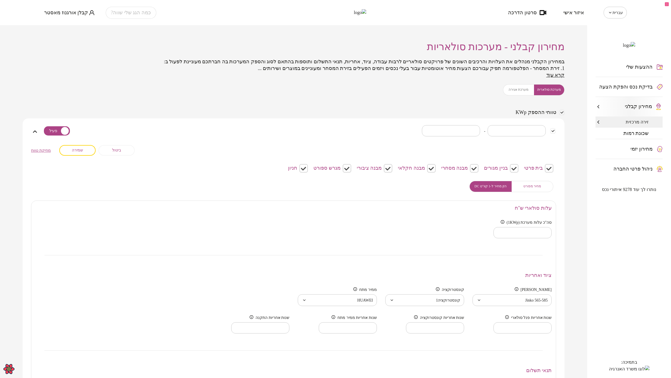
type input "***"
click at [494, 231] on input "***" at bounding box center [523, 232] width 58 height 17
click at [535, 185] on span "מחיר מפורט" at bounding box center [533, 186] width 18 height 5
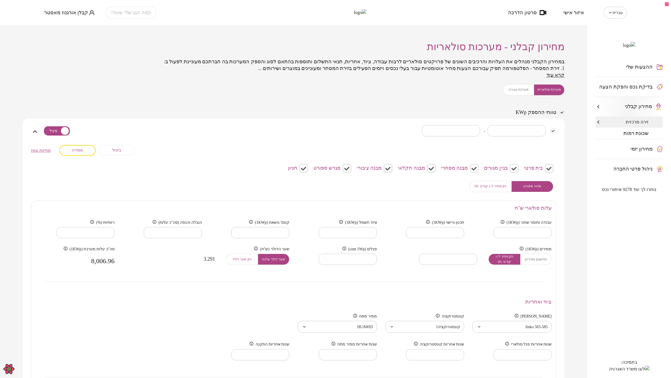
type input "****"
click at [494, 230] on input "****" at bounding box center [523, 232] width 58 height 17
click at [84, 147] on button "שמירה" at bounding box center [77, 150] width 36 height 11
